Goal: Information Seeking & Learning: Learn about a topic

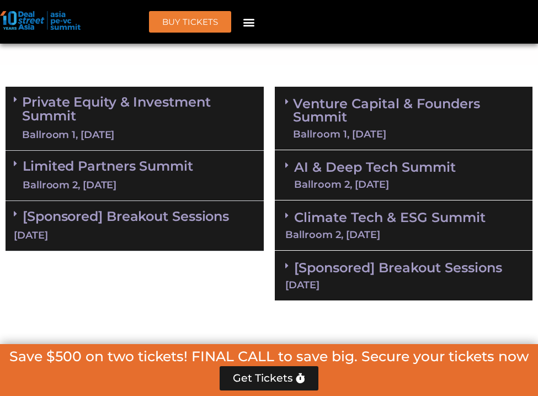
scroll to position [715, 0]
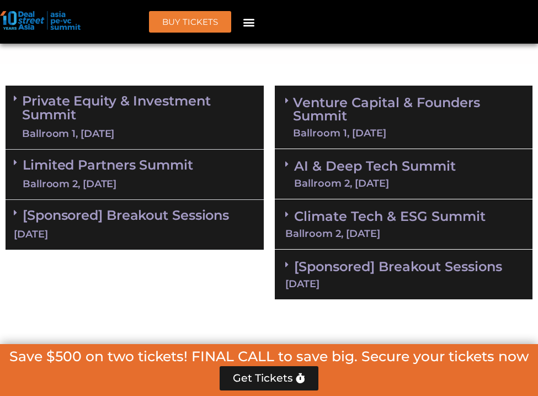
click at [342, 99] on link "Venture Capital & Founders​ Summit Ballroom 1, 11 Sept" at bounding box center [407, 117] width 229 height 42
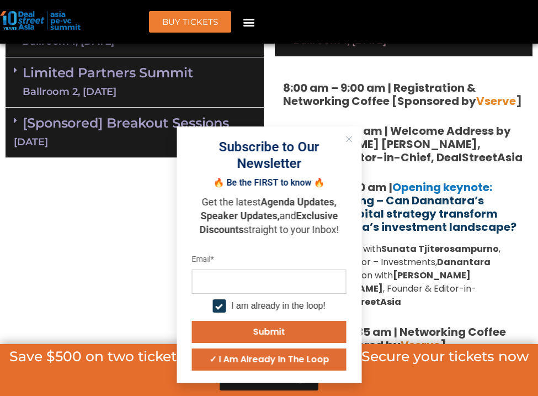
scroll to position [811, 0]
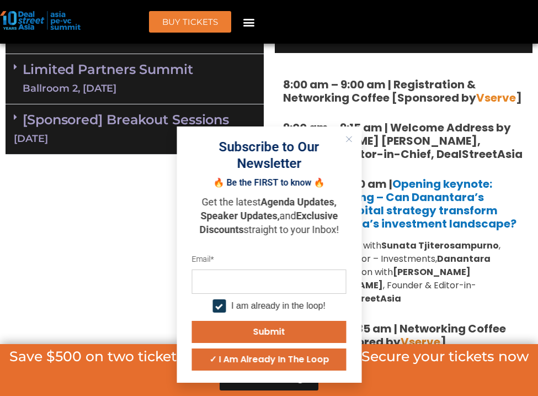
click at [346, 139] on icon "Close" at bounding box center [348, 139] width 7 height 7
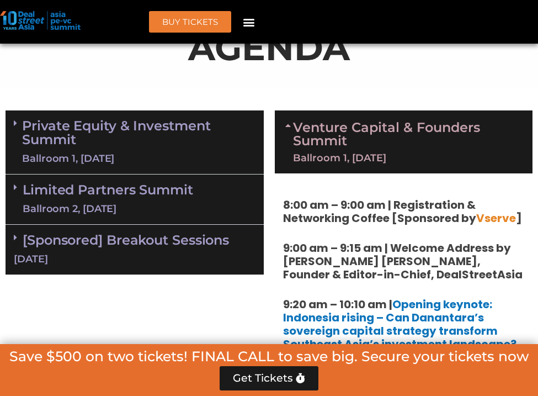
scroll to position [698, 0]
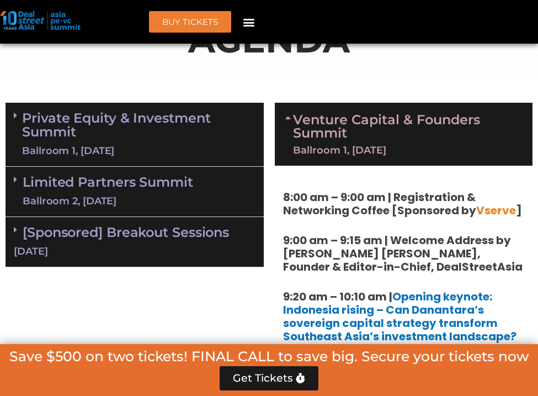
click at [190, 116] on link "Private Equity & Investment Summit Ballroom 1, 10 Sept" at bounding box center [138, 134] width 233 height 47
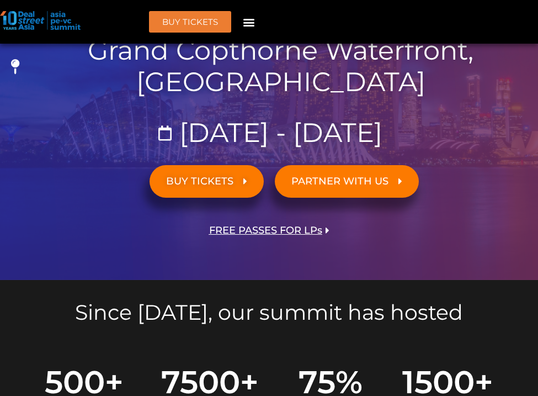
scroll to position [235, 0]
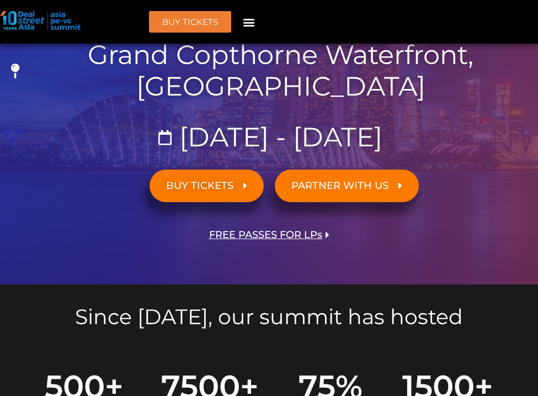
click at [256, 18] on div "Menu" at bounding box center [249, 22] width 18 height 18
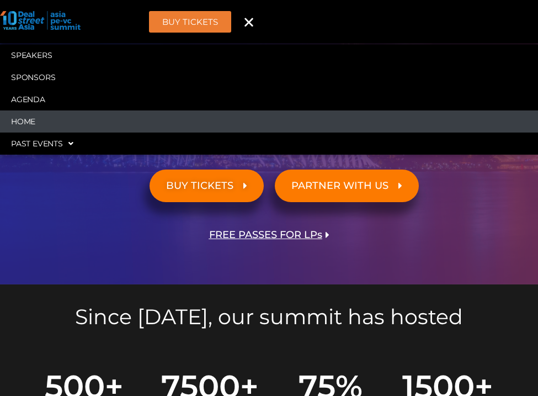
click at [54, 124] on link "Home" at bounding box center [269, 121] width 538 height 22
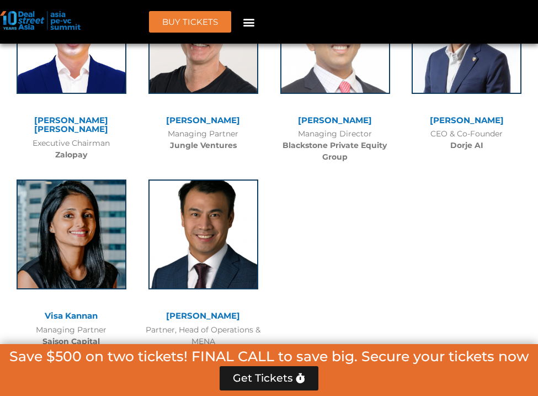
scroll to position [7302, 0]
